Goal: Task Accomplishment & Management: Complete application form

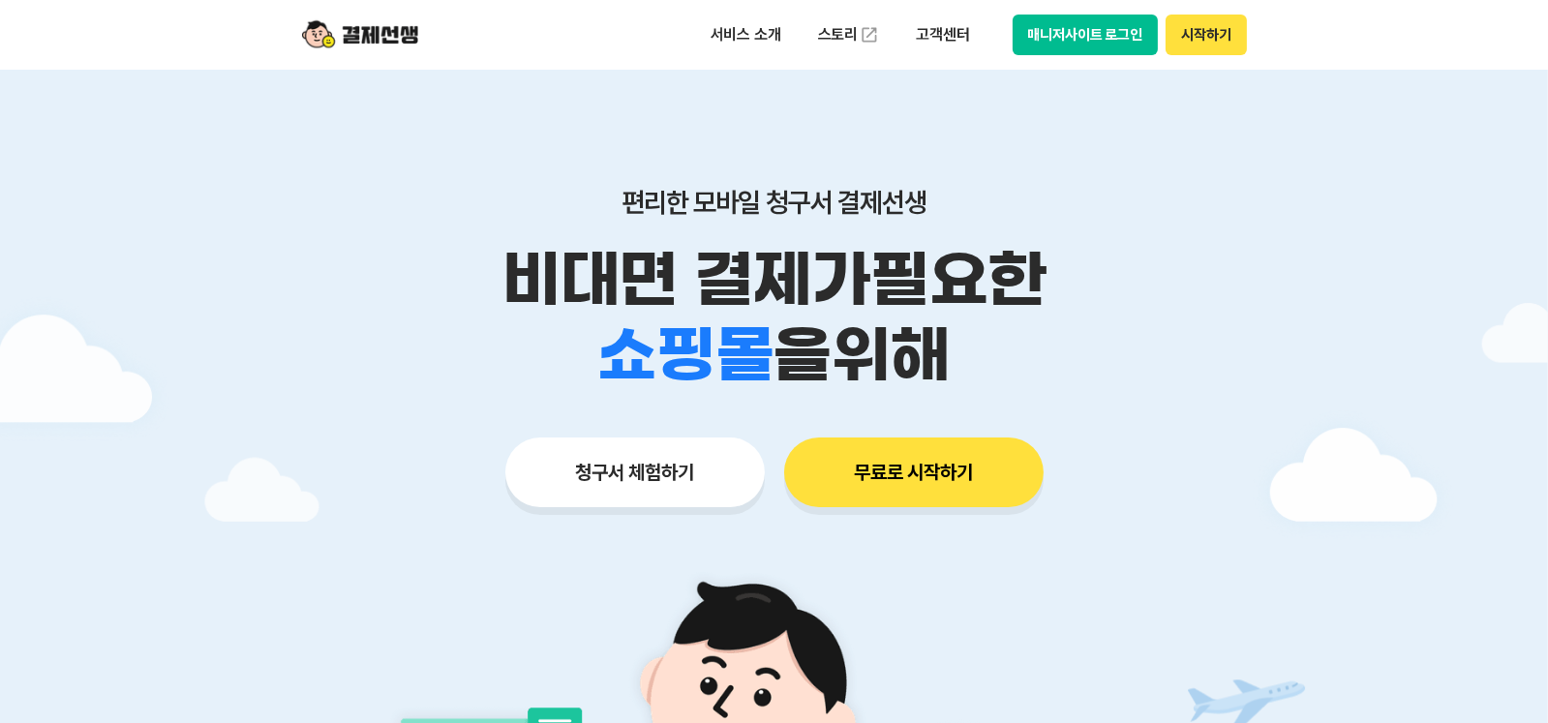
click at [697, 475] on button "청구서 체험하기" at bounding box center [634, 473] width 259 height 70
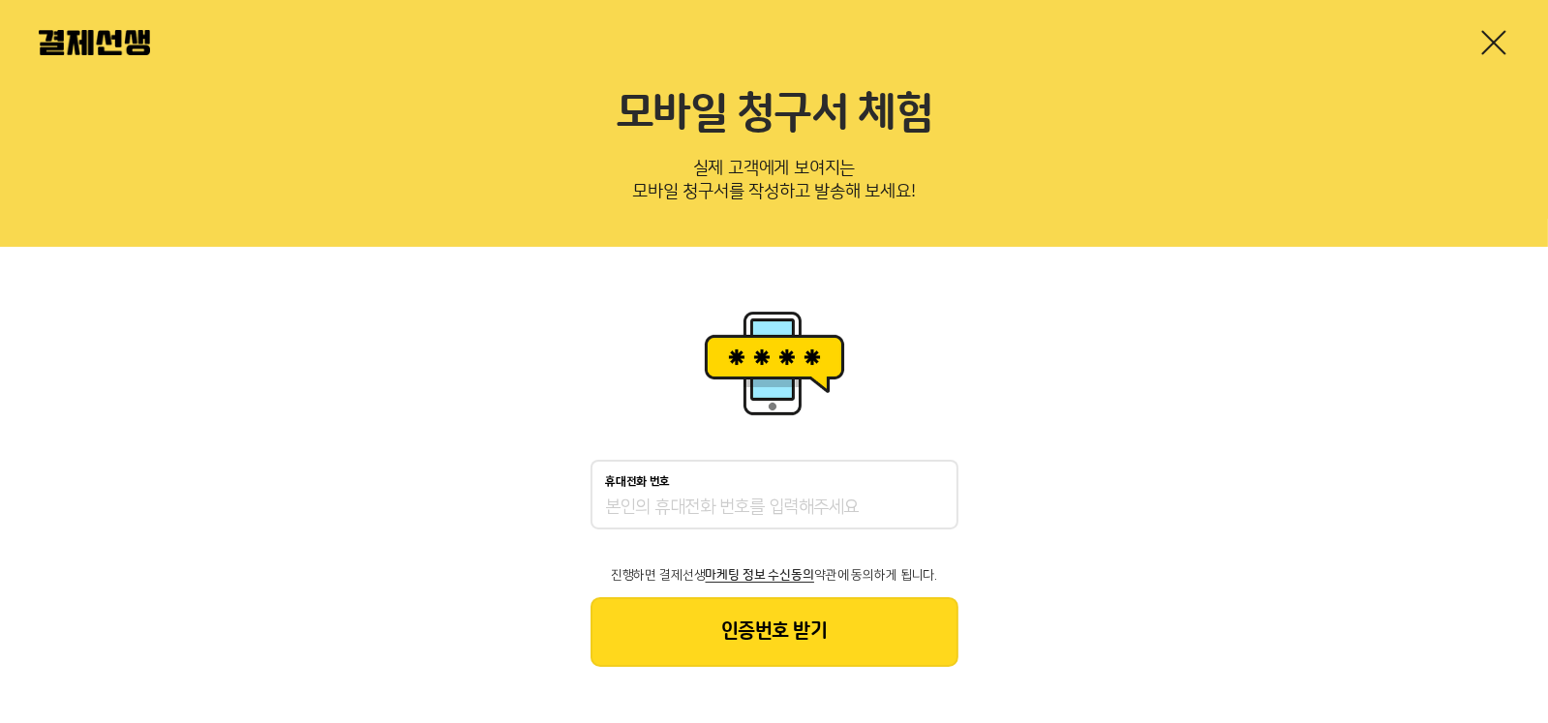
scroll to position [30, 0]
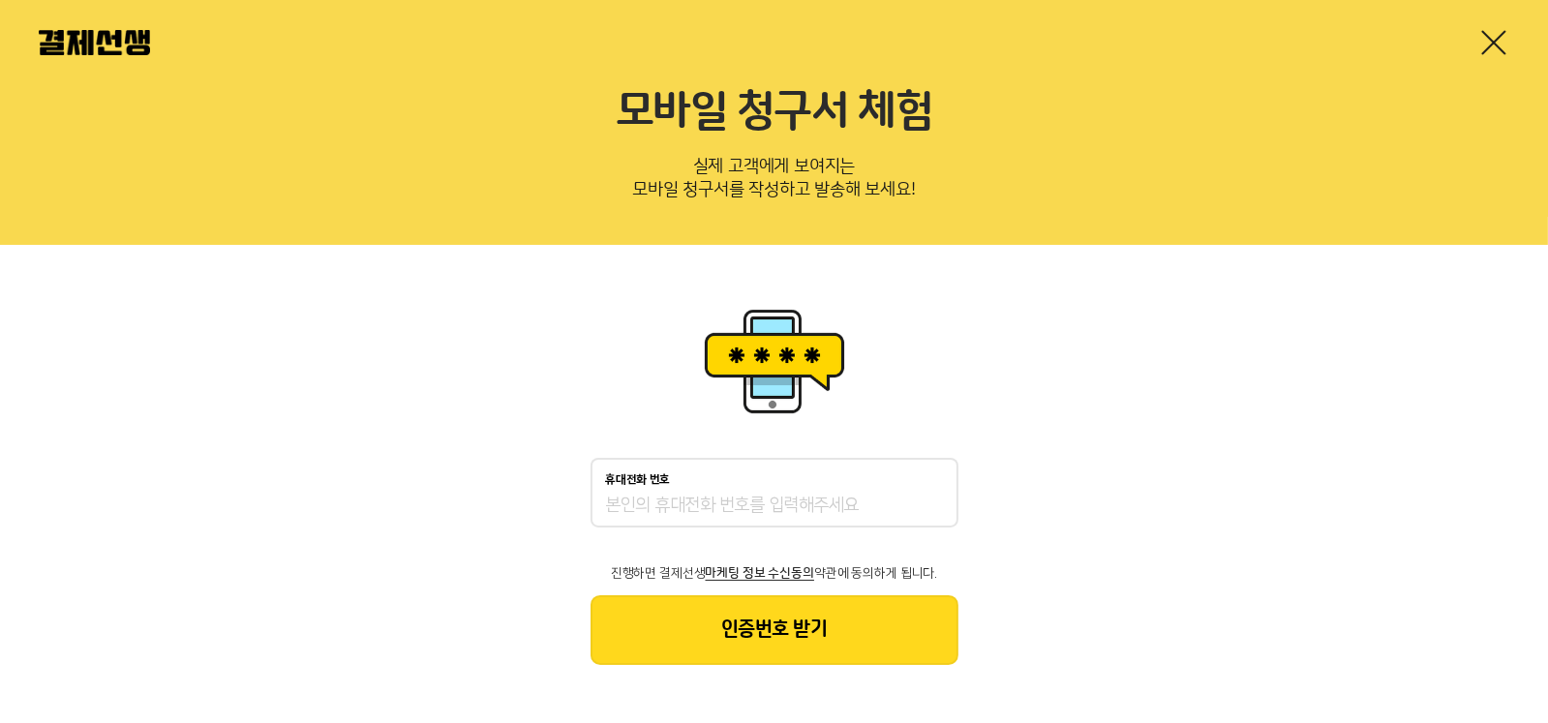
click at [715, 501] on input "휴대전화 번호" at bounding box center [774, 506] width 337 height 23
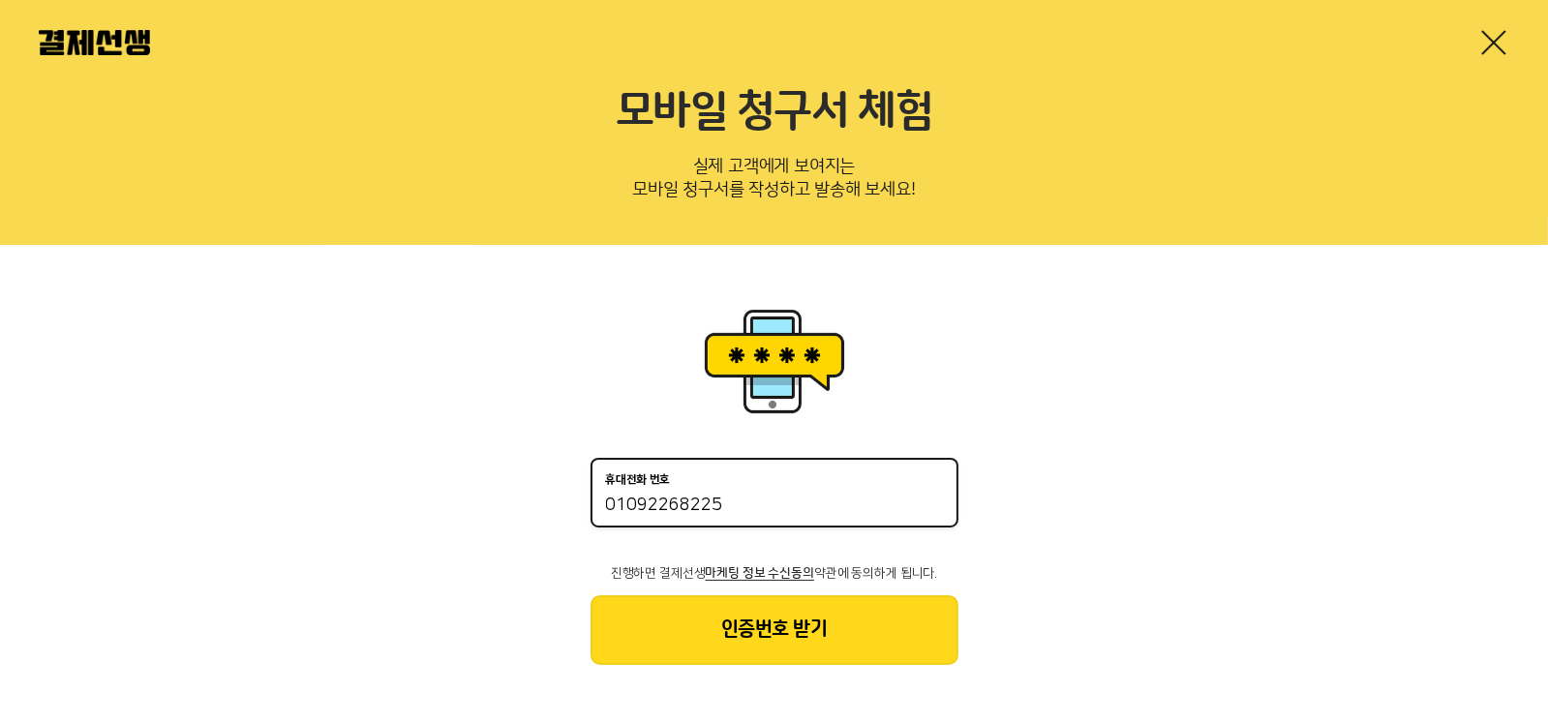
type input "01092268225"
click at [757, 652] on button "인증번호 받기" at bounding box center [775, 630] width 368 height 70
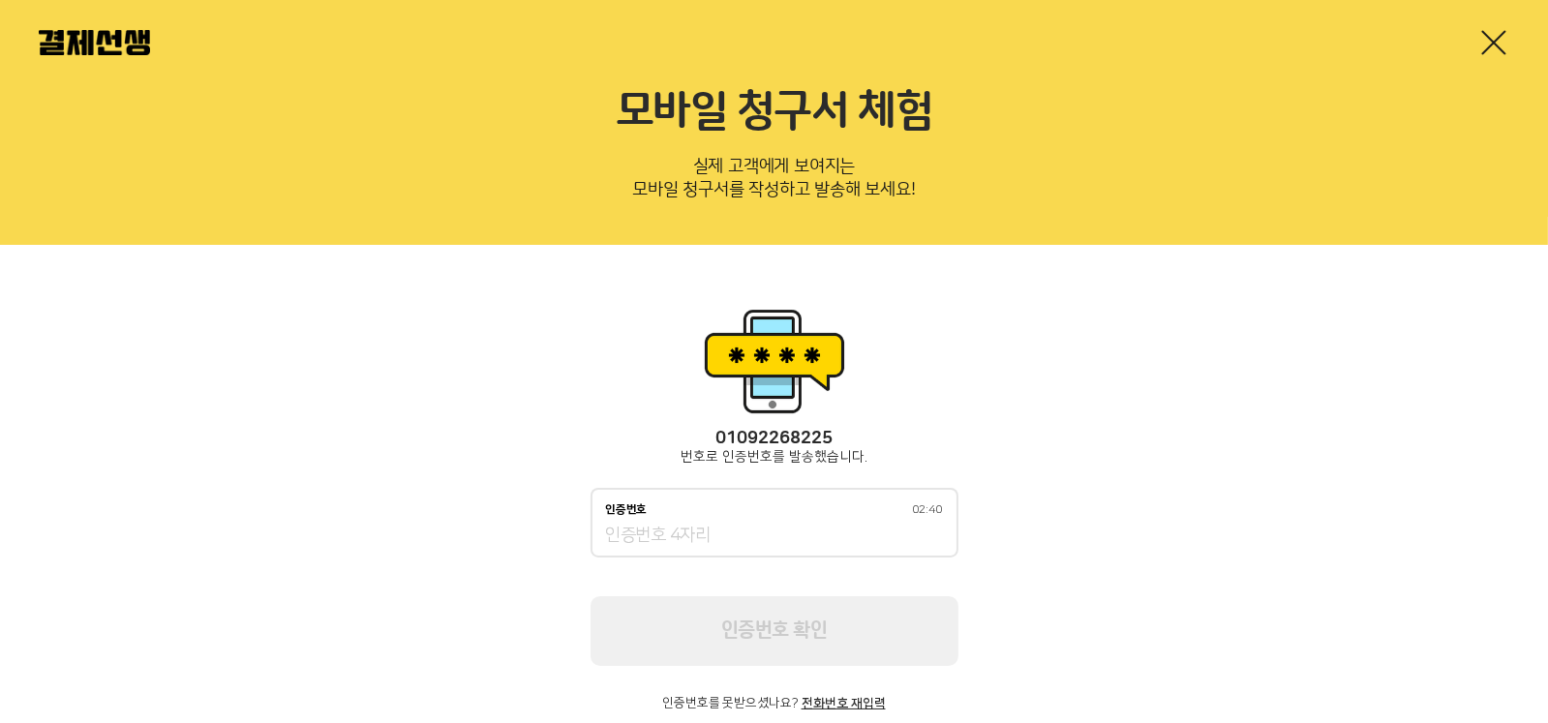
click at [699, 534] on input "인증번호 02:40" at bounding box center [774, 536] width 337 height 23
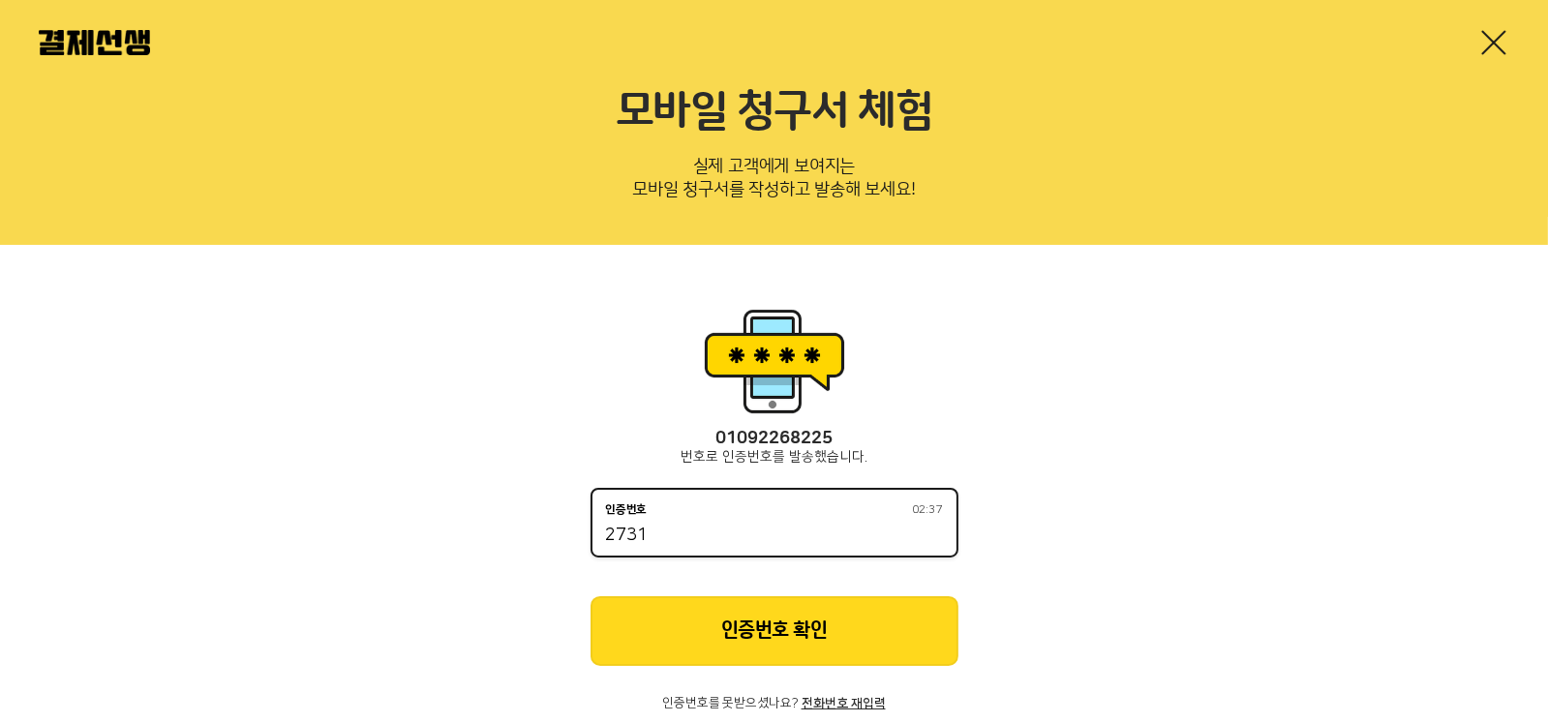
type input "2731"
click at [812, 614] on button "인증번호 확인" at bounding box center [775, 631] width 368 height 70
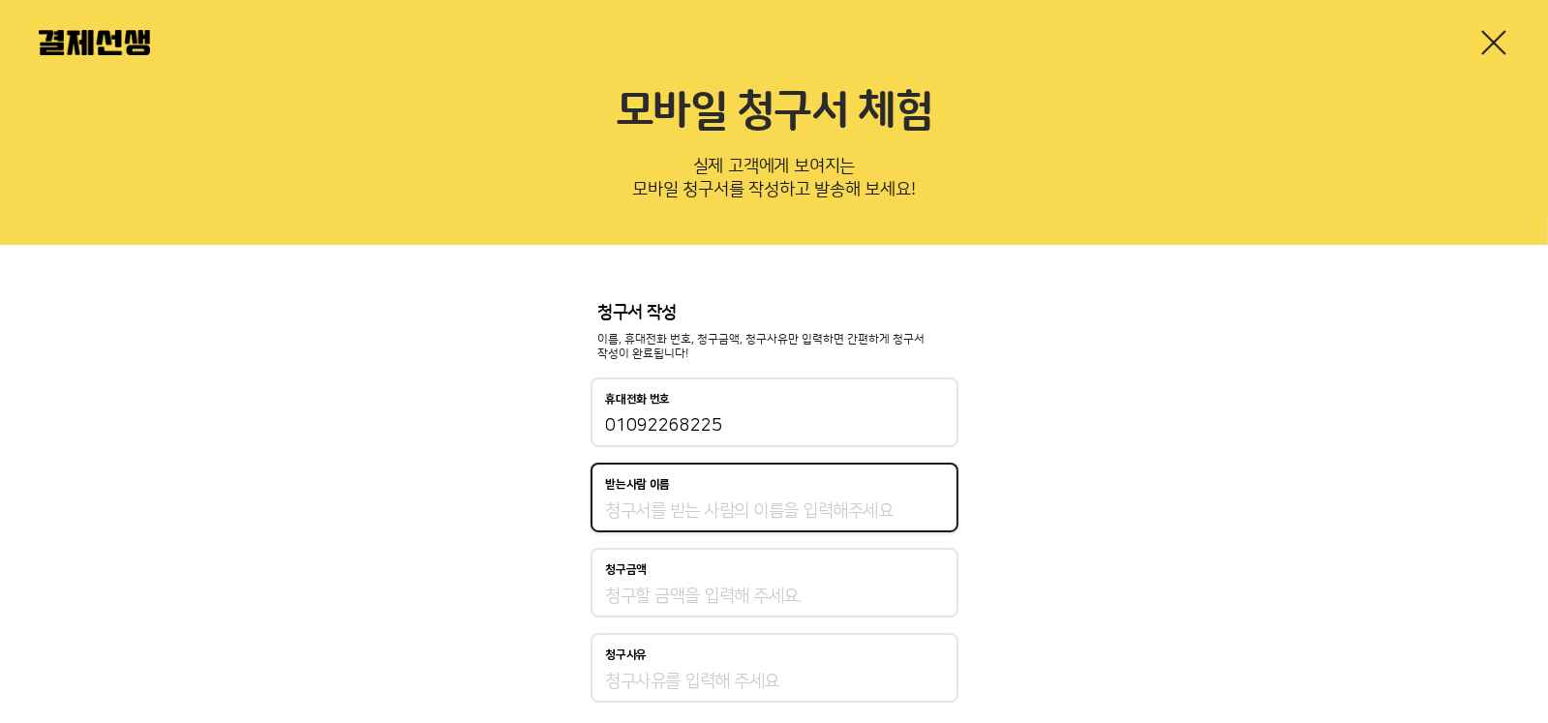
click at [795, 504] on input "받는사람 이름" at bounding box center [774, 511] width 337 height 23
type input "한이린"
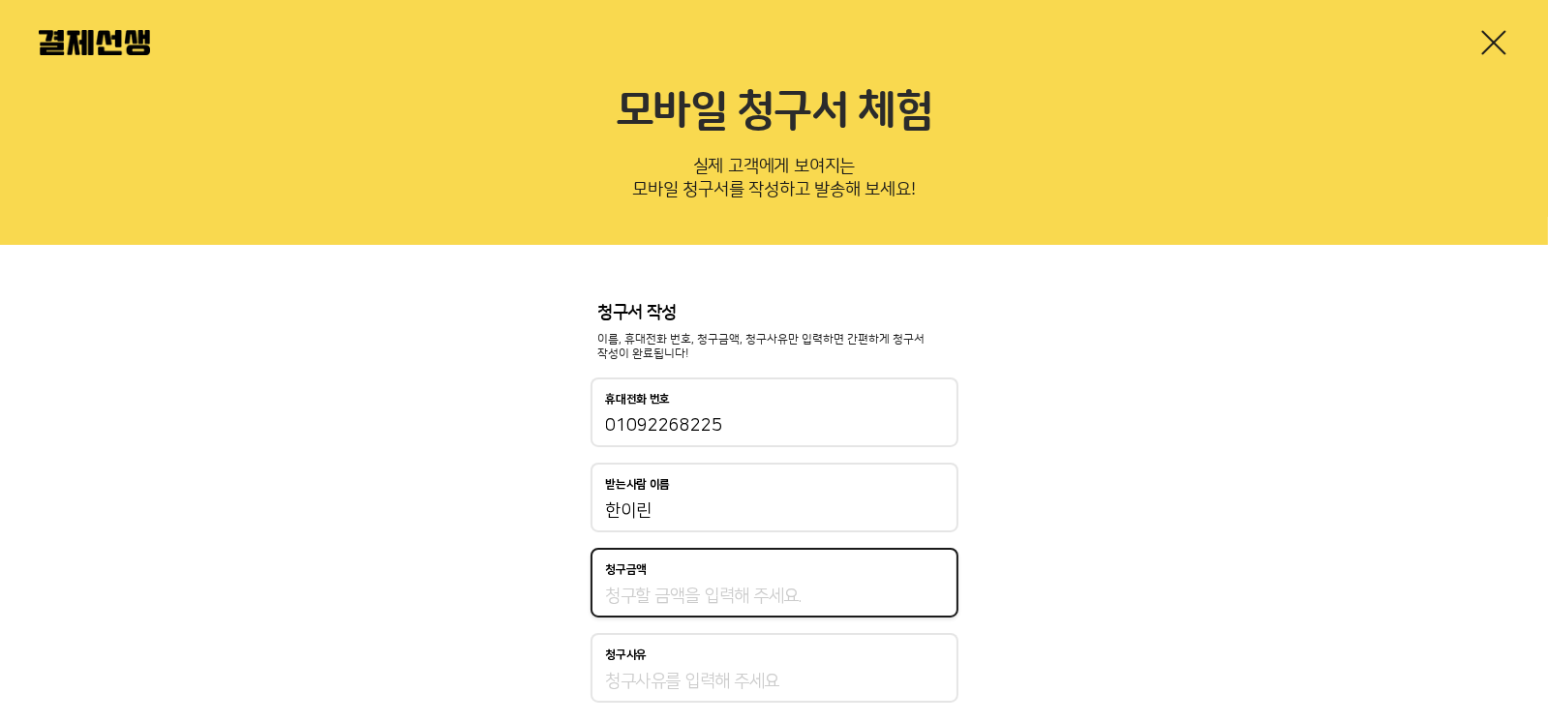
click at [646, 602] on input "청구금액" at bounding box center [774, 596] width 337 height 23
type input "250,000"
click at [697, 686] on input "청구사유" at bounding box center [774, 681] width 337 height 23
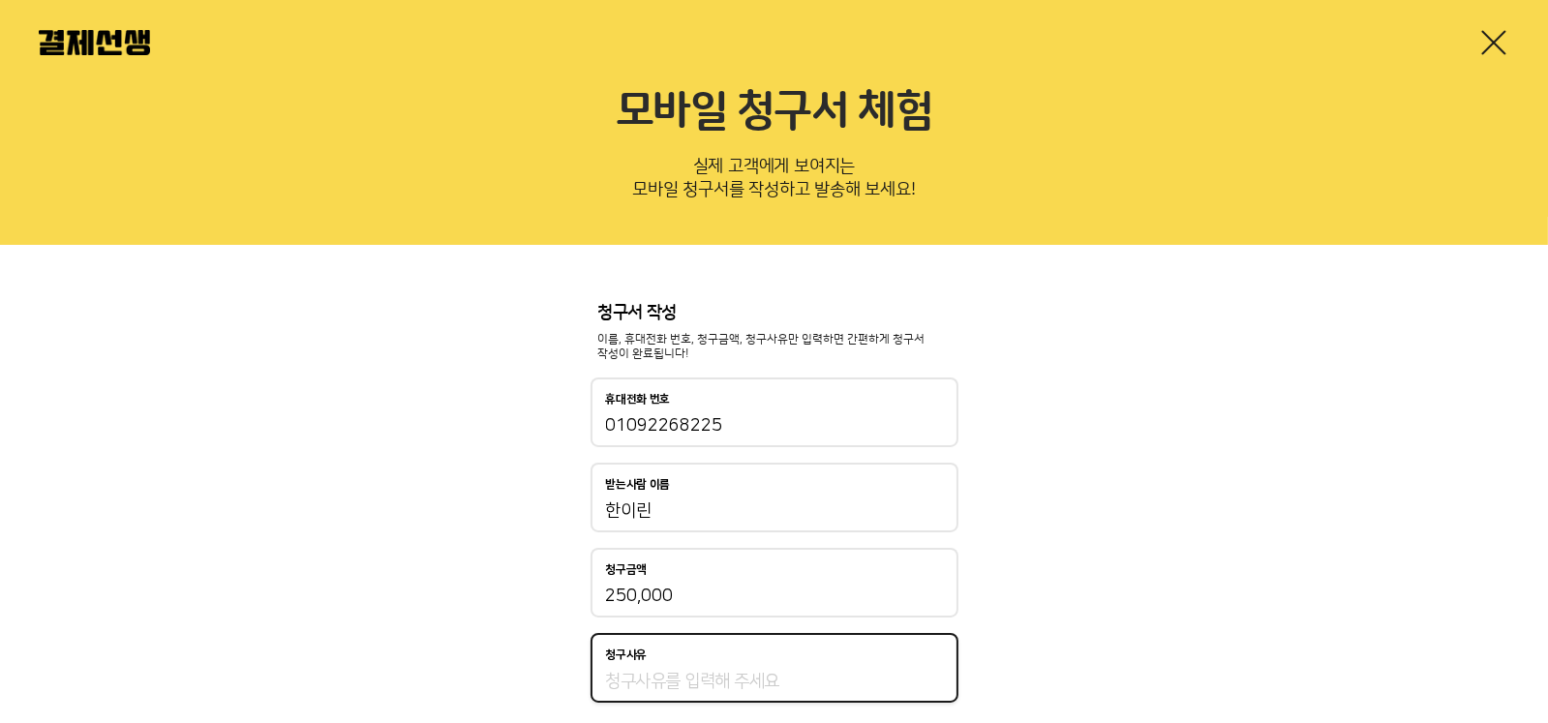
type input "r"
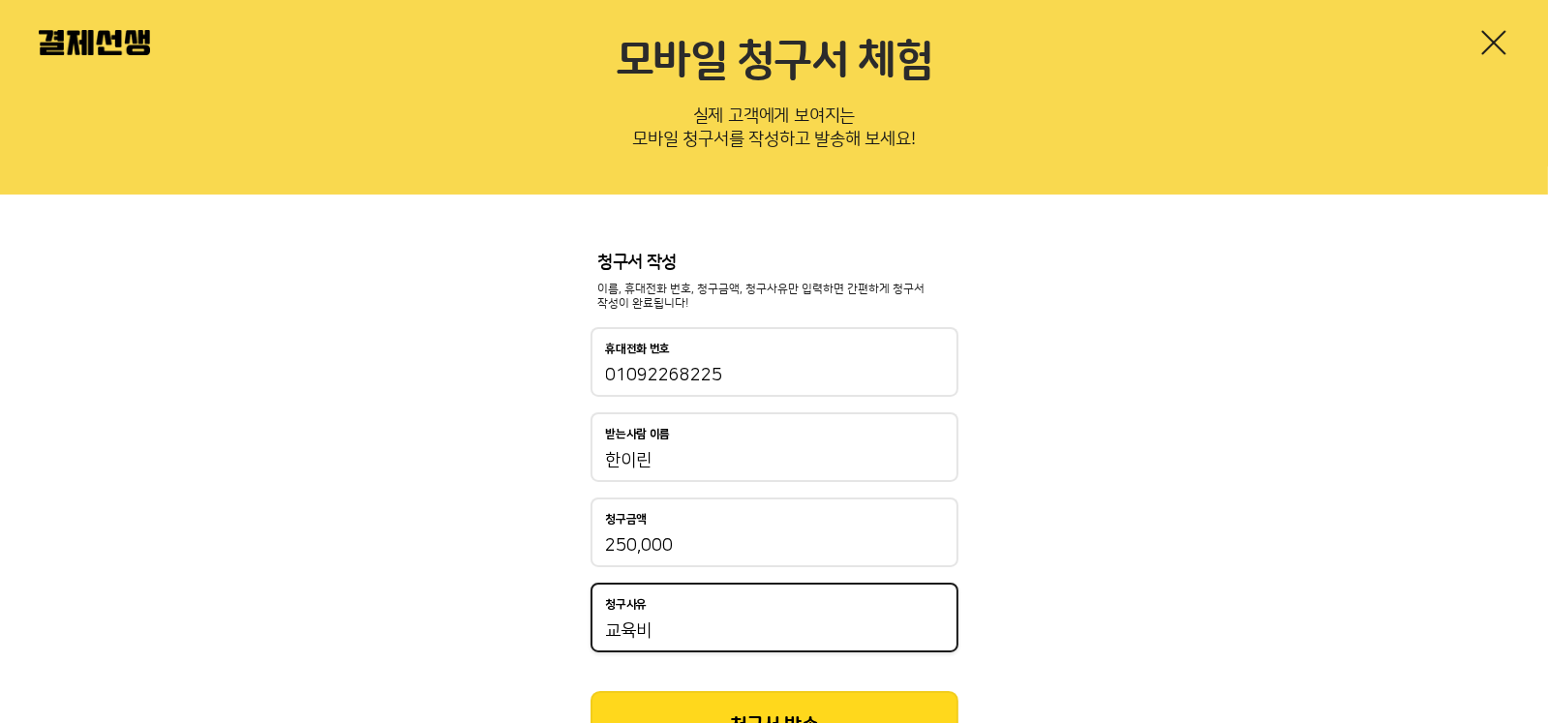
scroll to position [176, 0]
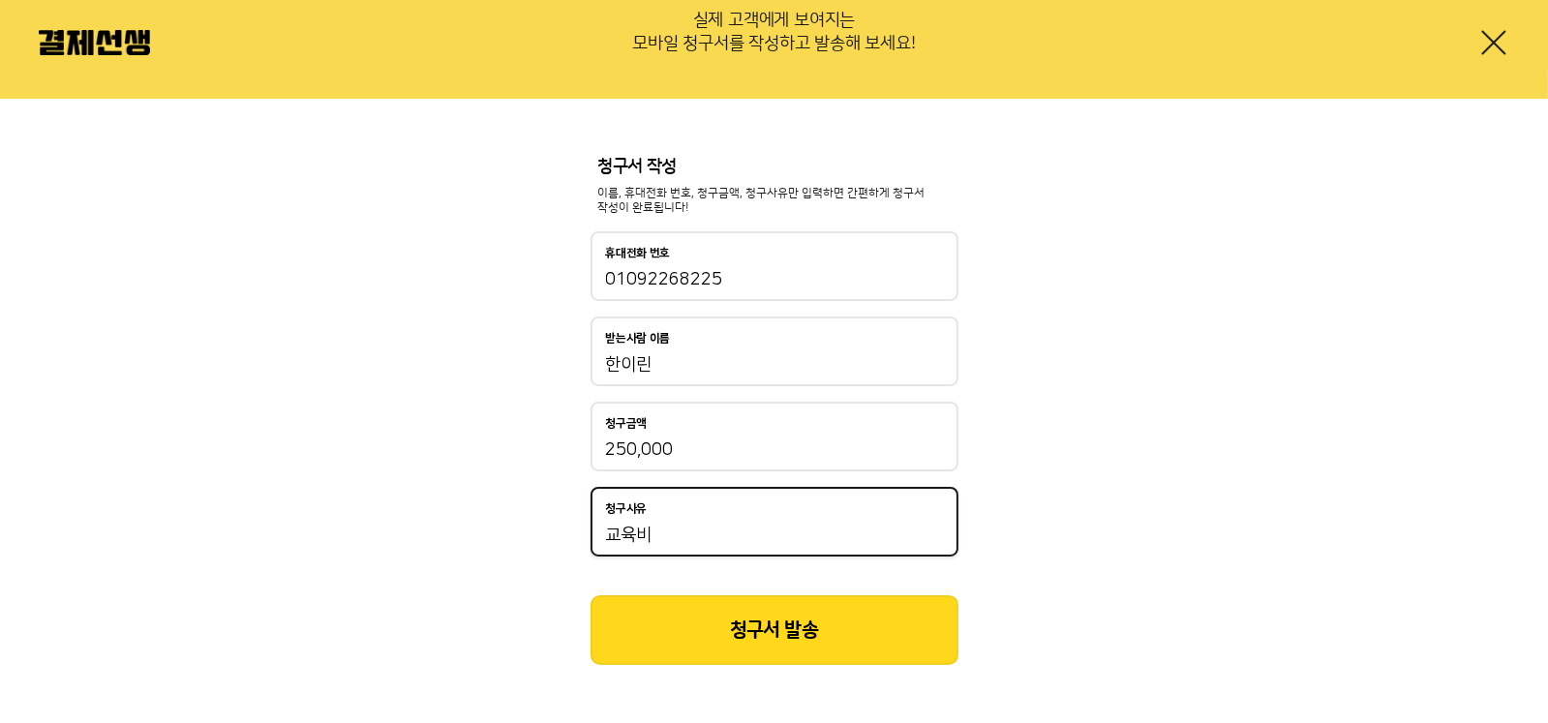
type input "교육비"
click at [757, 645] on button "청구서 발송" at bounding box center [775, 630] width 368 height 70
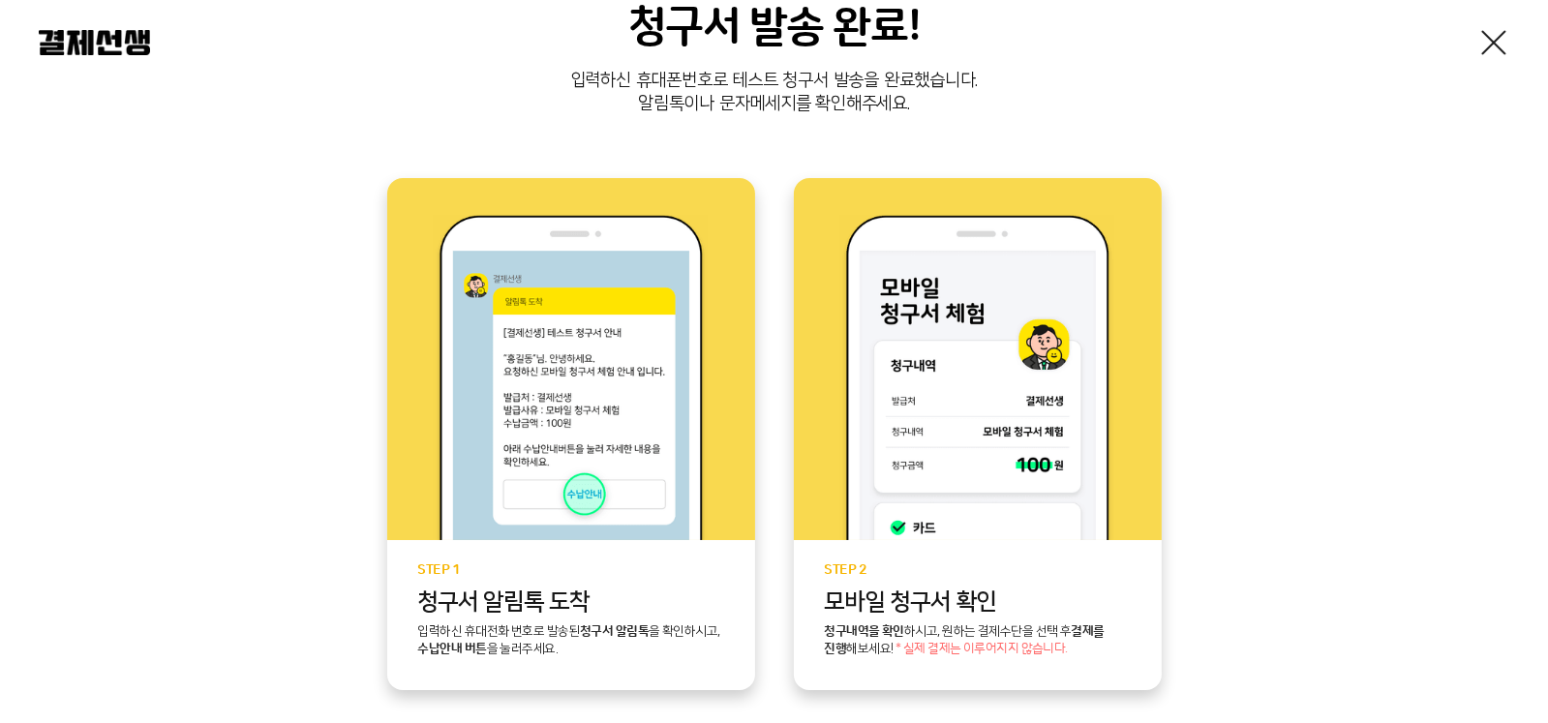
scroll to position [483, 0]
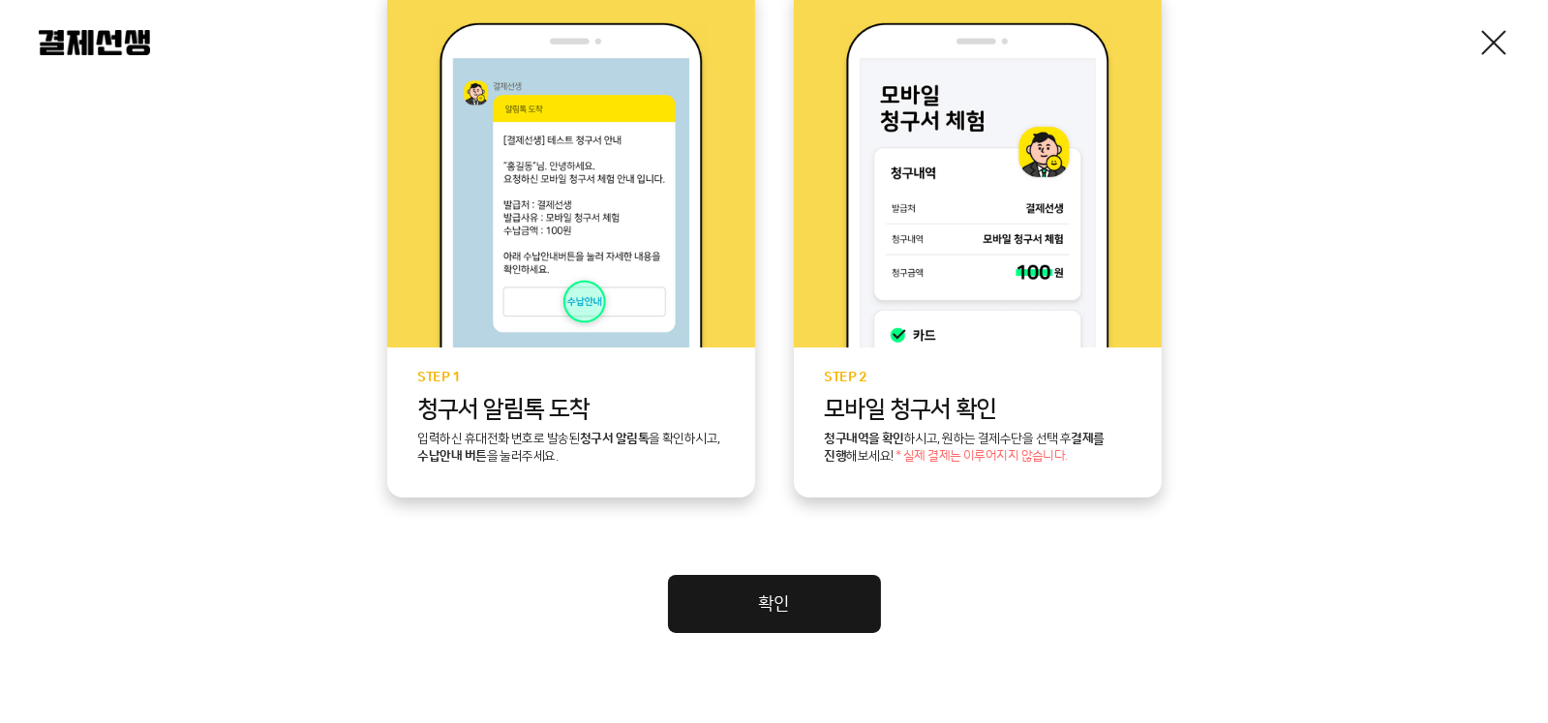
click at [1493, 40] on link at bounding box center [1494, 42] width 31 height 31
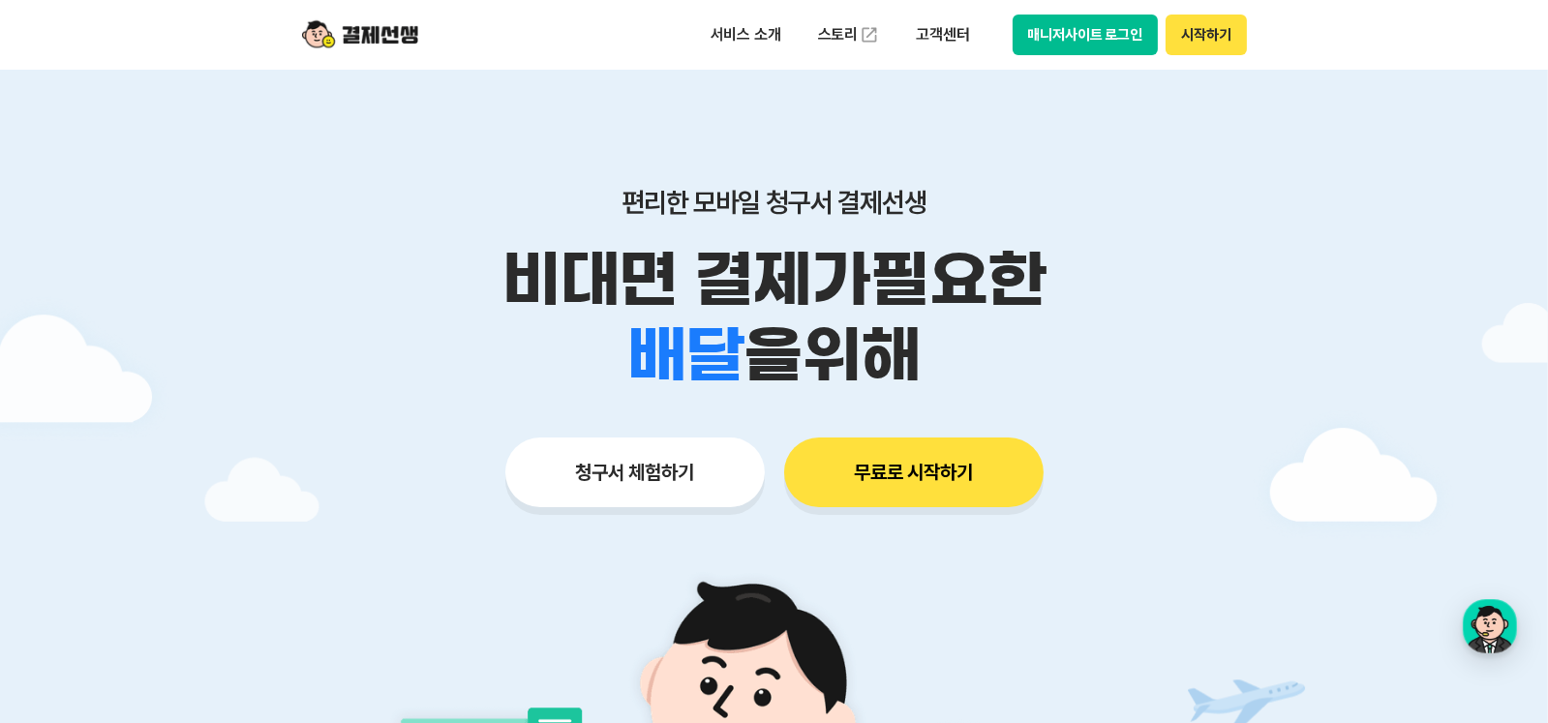
click at [935, 483] on button "무료로 시작하기" at bounding box center [913, 473] width 259 height 70
